Goal: Transaction & Acquisition: Book appointment/travel/reservation

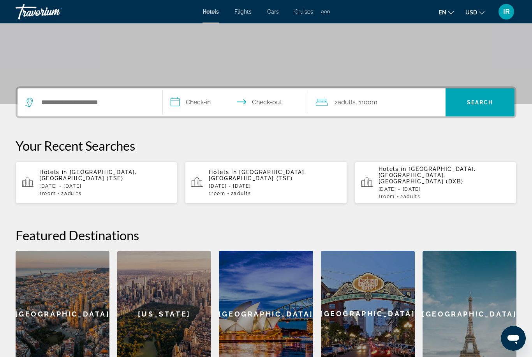
scroll to position [232, 0]
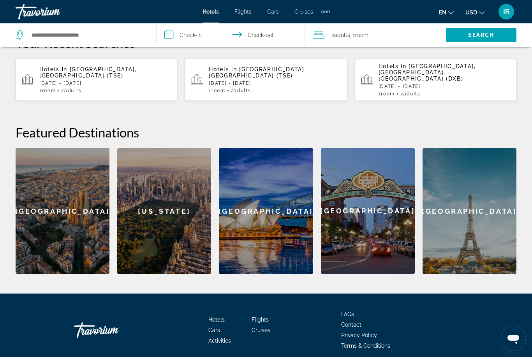
click at [60, 197] on div "[GEOGRAPHIC_DATA]" at bounding box center [63, 211] width 94 height 126
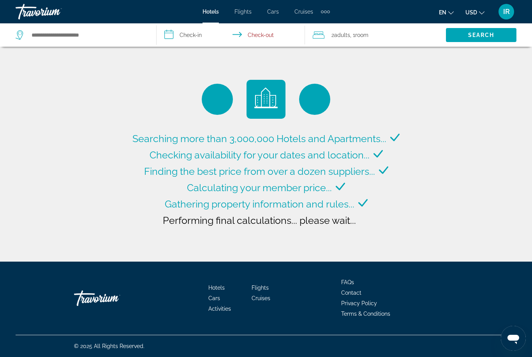
type input "**********"
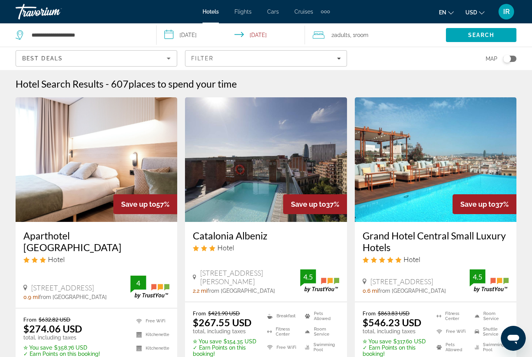
click at [241, 14] on span "Flights" at bounding box center [242, 12] width 17 height 6
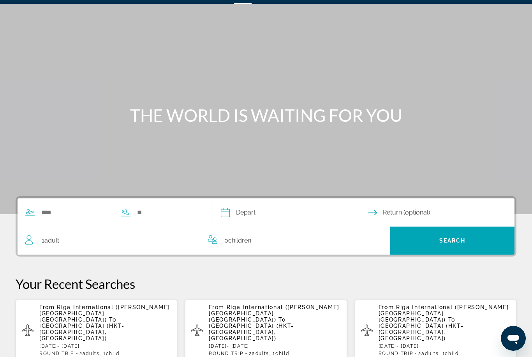
scroll to position [98, 0]
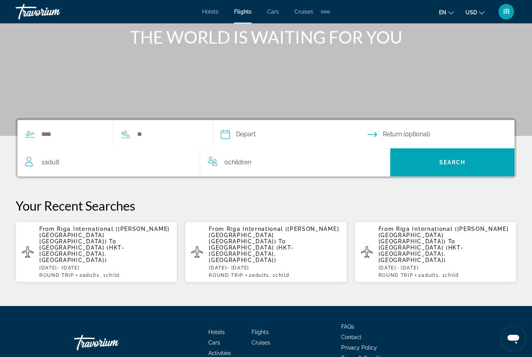
click at [113, 244] on span "[GEOGRAPHIC_DATA] (HKT-[GEOGRAPHIC_DATA], [GEOGRAPHIC_DATA])" at bounding box center [81, 253] width 85 height 19
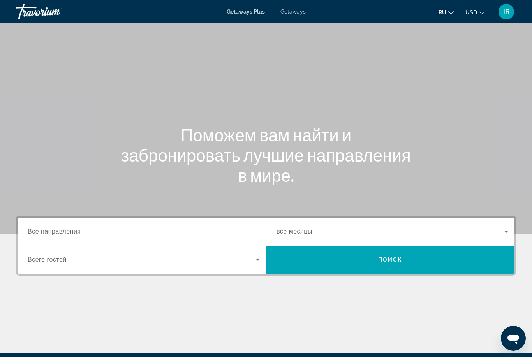
click at [119, 228] on input "Destination Все направления" at bounding box center [144, 231] width 232 height 9
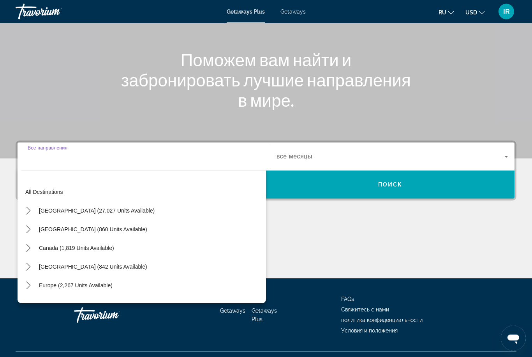
scroll to position [92, 0]
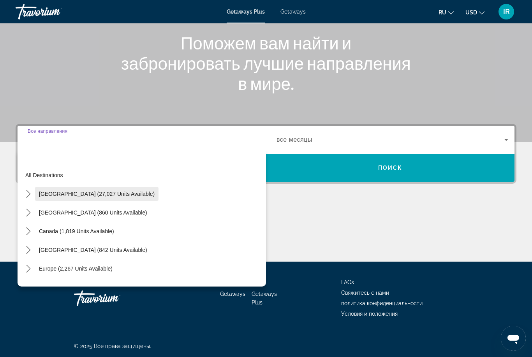
click at [112, 192] on span "United States (27,027 units available)" at bounding box center [97, 194] width 116 height 6
type input "**********"
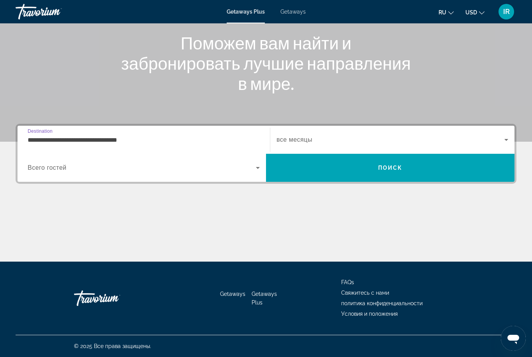
click at [309, 134] on div "Search widget" at bounding box center [392, 140] width 232 height 22
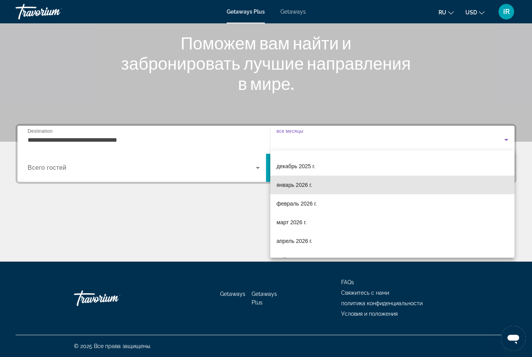
scroll to position [58, 0]
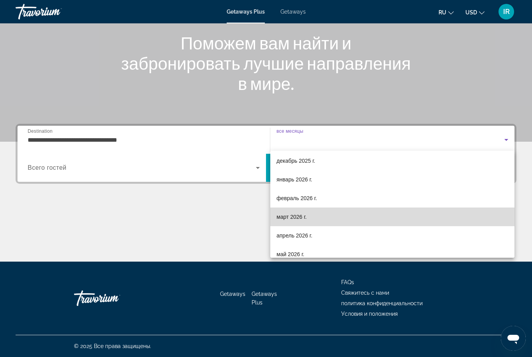
click at [300, 218] on span "март 2026 г." at bounding box center [291, 216] width 30 height 9
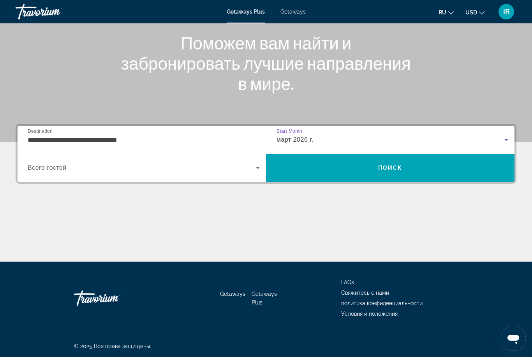
click at [185, 163] on span "Search widget" at bounding box center [142, 167] width 228 height 9
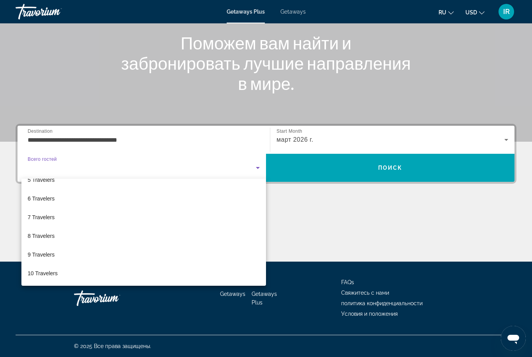
scroll to position [86, 0]
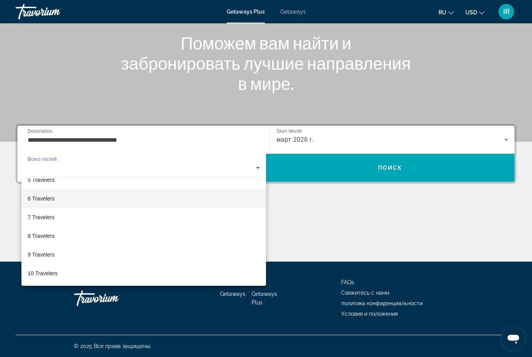
click at [52, 201] on span "6 Travelers" at bounding box center [41, 198] width 27 height 9
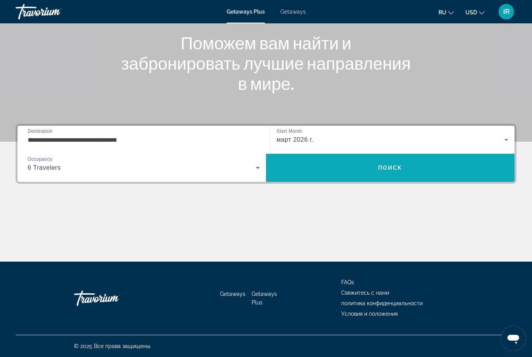
click at [361, 164] on span "Search" at bounding box center [390, 167] width 248 height 19
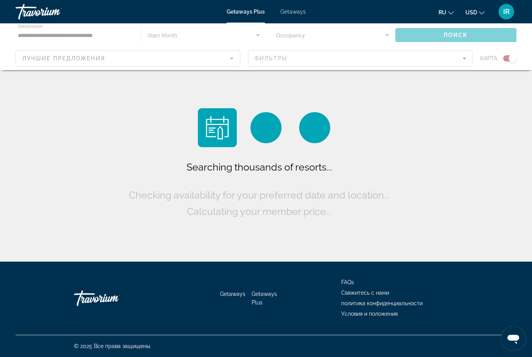
scroll to position [25, 0]
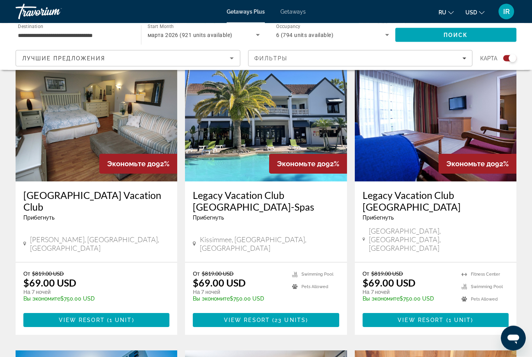
click at [251, 115] on img "Main content" at bounding box center [266, 119] width 162 height 125
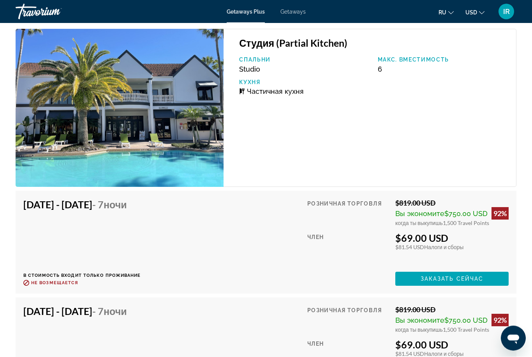
scroll to position [1756, 0]
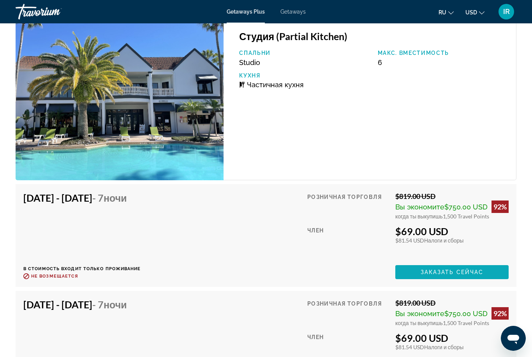
click at [491, 263] on span "Main content" at bounding box center [451, 272] width 113 height 19
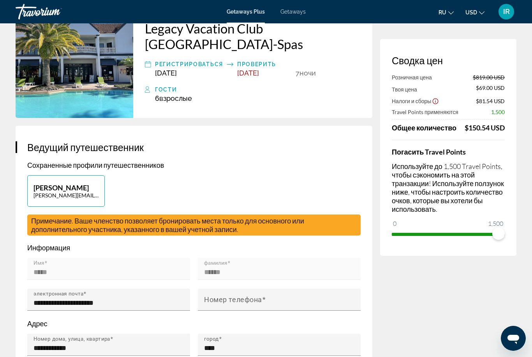
scroll to position [74, 0]
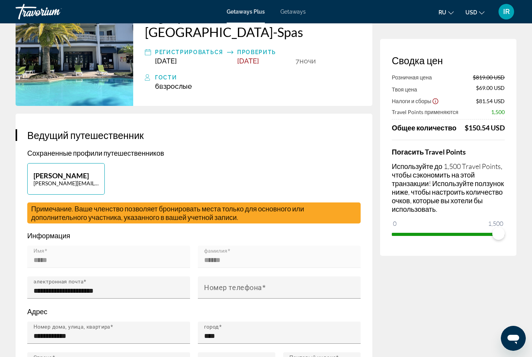
click at [498, 232] on div "Сводка цен Розничная цена $819.00 USD Твоя цена $69.00 USD Налоги и сборы $81.5…" at bounding box center [448, 147] width 136 height 217
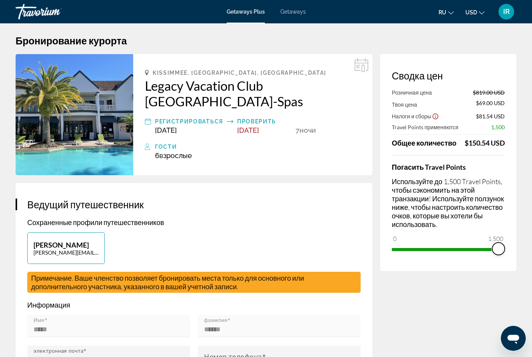
scroll to position [0, 0]
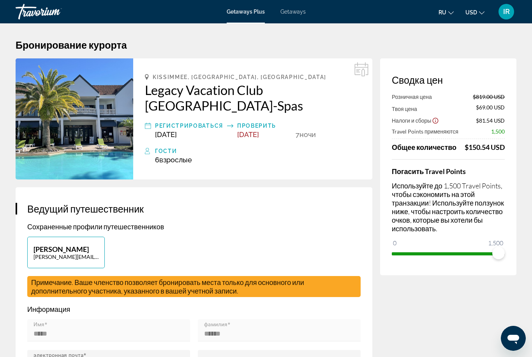
click at [41, 7] on div "Travorium" at bounding box center [55, 12] width 78 height 20
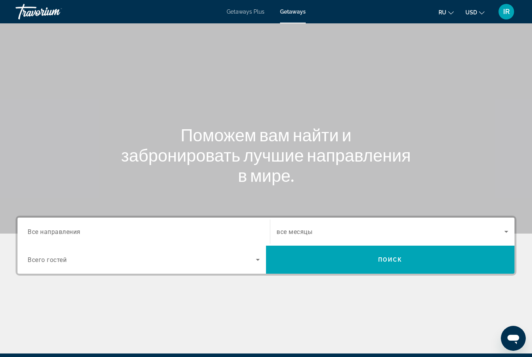
click at [187, 228] on input "Destination Все направления" at bounding box center [144, 231] width 232 height 9
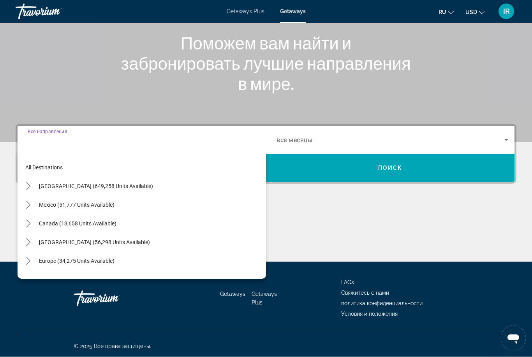
scroll to position [92, 0]
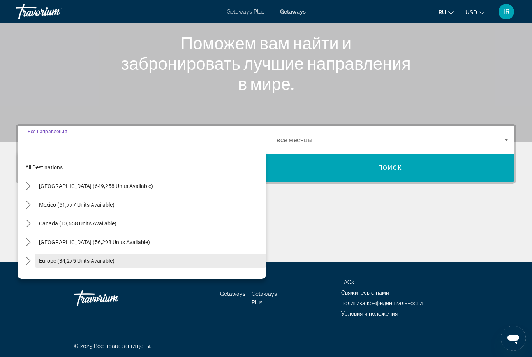
click at [82, 261] on span "Europe (34,275 units available)" at bounding box center [77, 261] width 76 height 6
type input "**********"
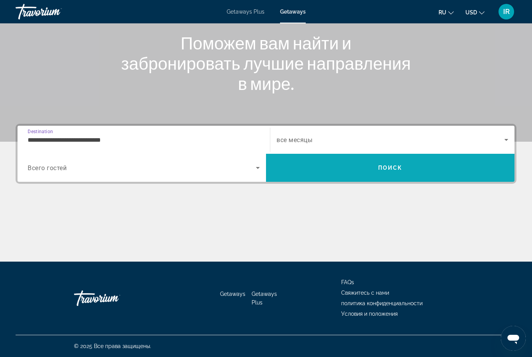
click at [347, 165] on span "Search" at bounding box center [390, 167] width 248 height 19
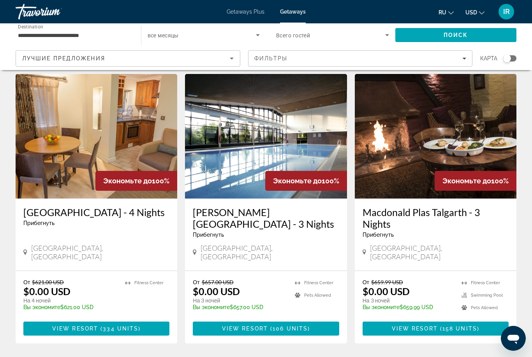
scroll to position [23, 0]
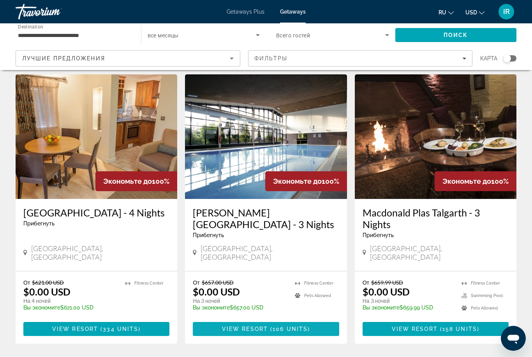
click at [262, 320] on span "Main content" at bounding box center [266, 329] width 146 height 19
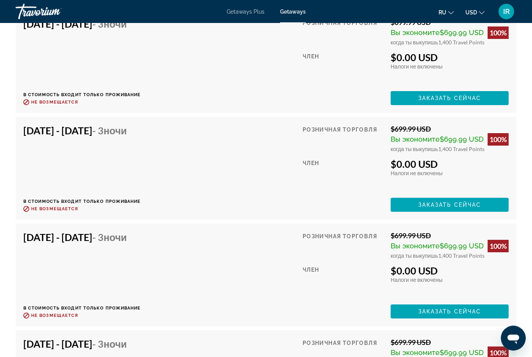
scroll to position [1739, 0]
